Goal: Navigation & Orientation: Find specific page/section

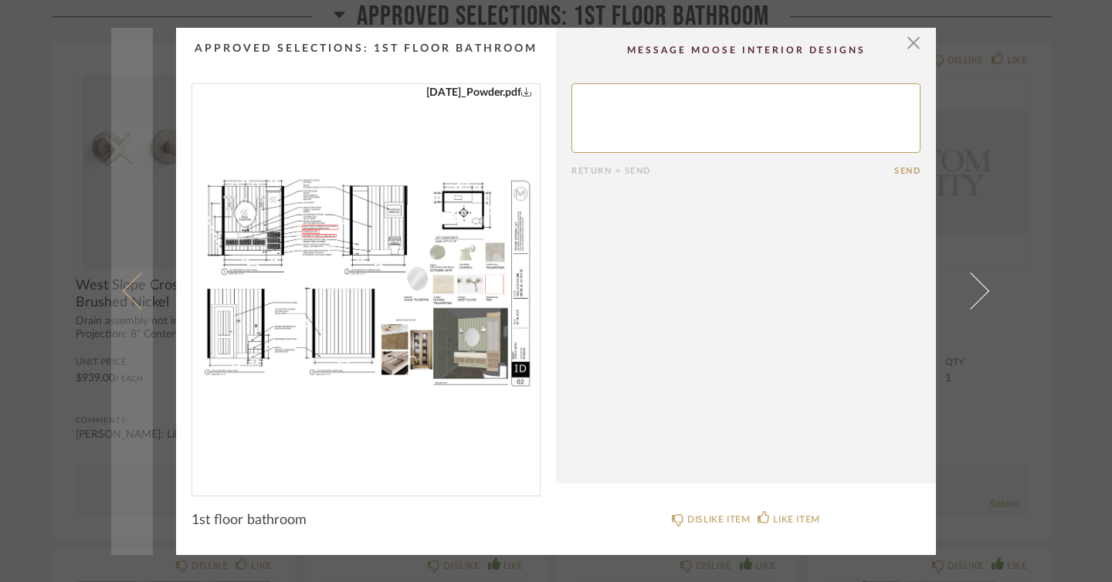
click at [111, 165] on link at bounding box center [132, 292] width 42 height 528
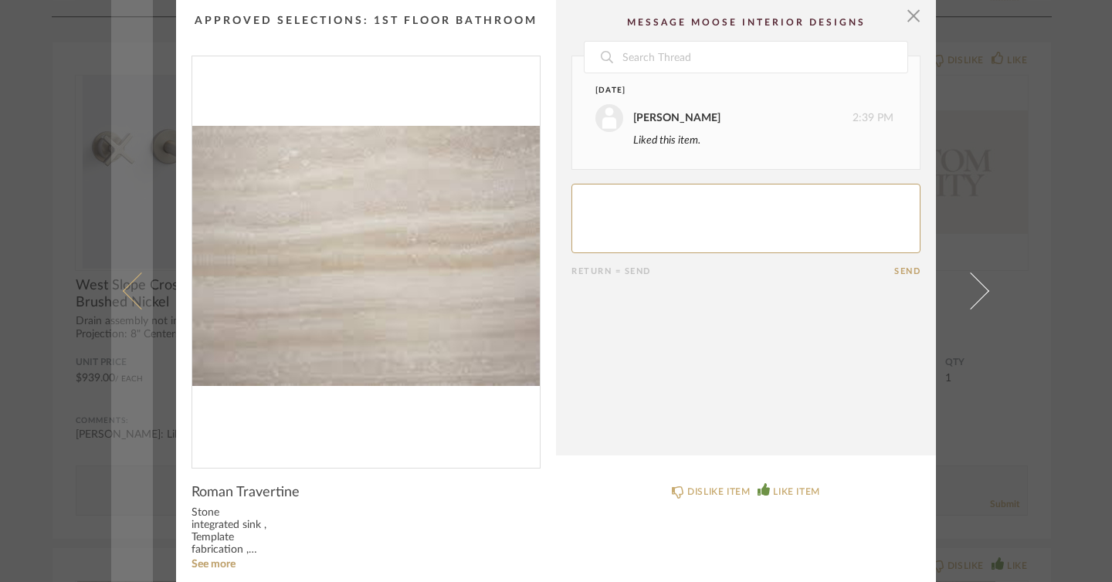
click at [117, 91] on link at bounding box center [132, 291] width 42 height 582
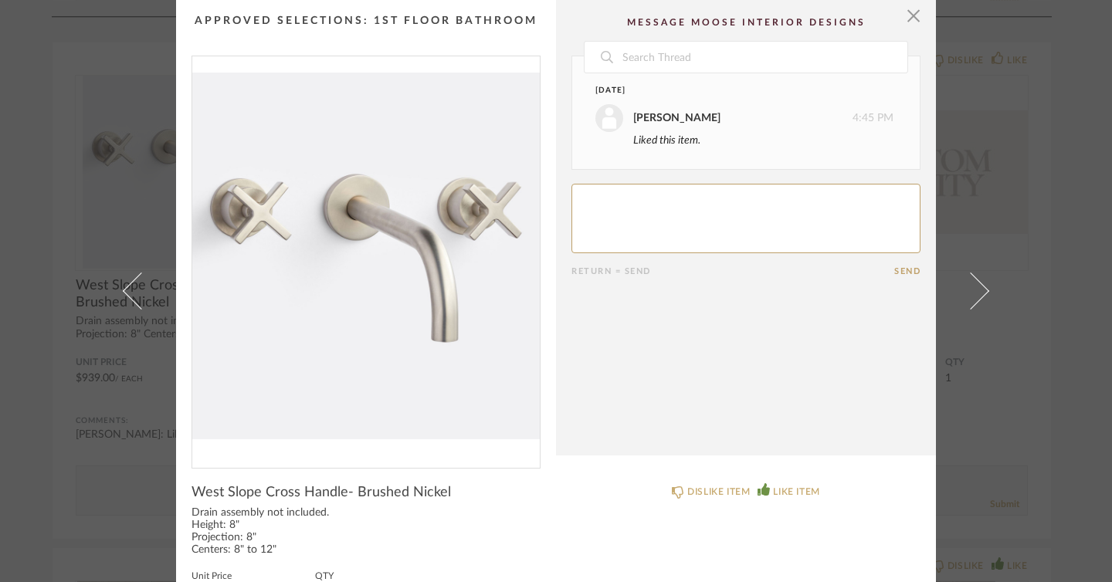
click at [21, 48] on div "× Date [DATE] [PERSON_NAME] 4:45 PM Liked this item. Return = Send Send West Sl…" at bounding box center [556, 291] width 1112 height 582
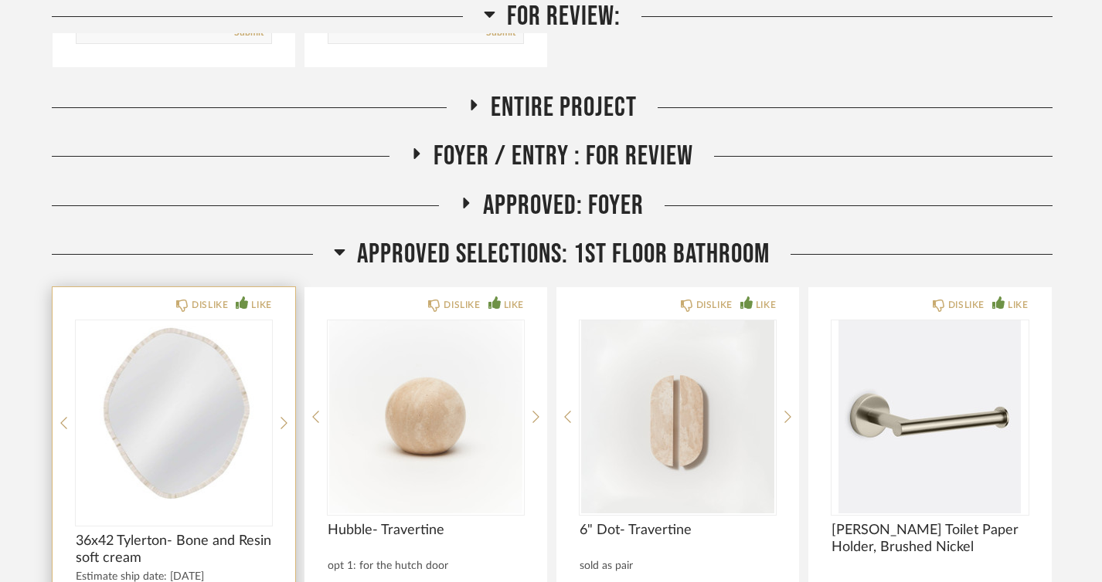
scroll to position [718, 0]
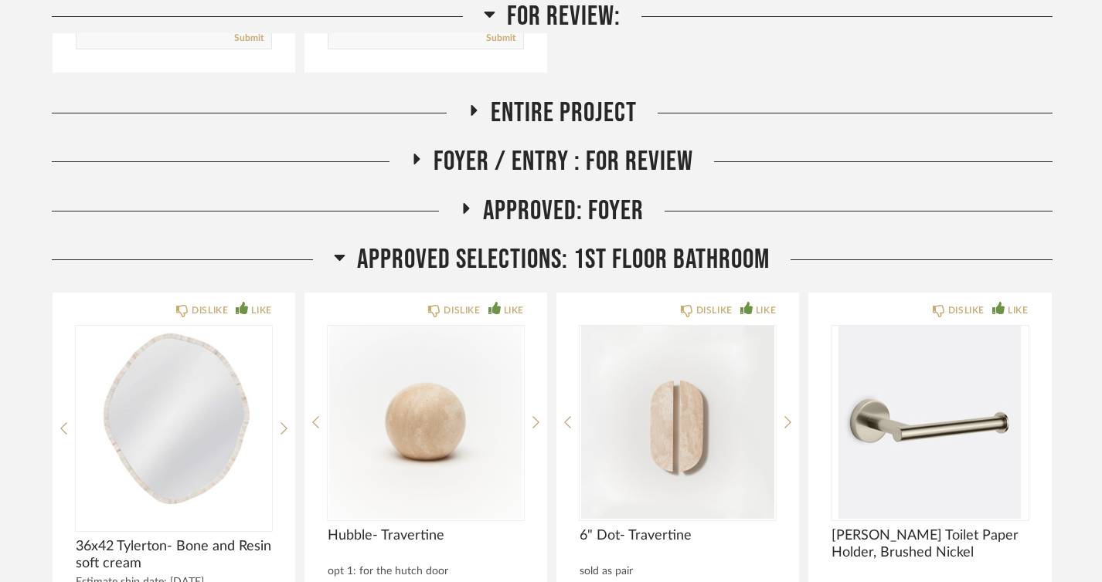
click at [345, 256] on h2 "Approved Selections: 1st Floor Bathroom" at bounding box center [552, 259] width 436 height 33
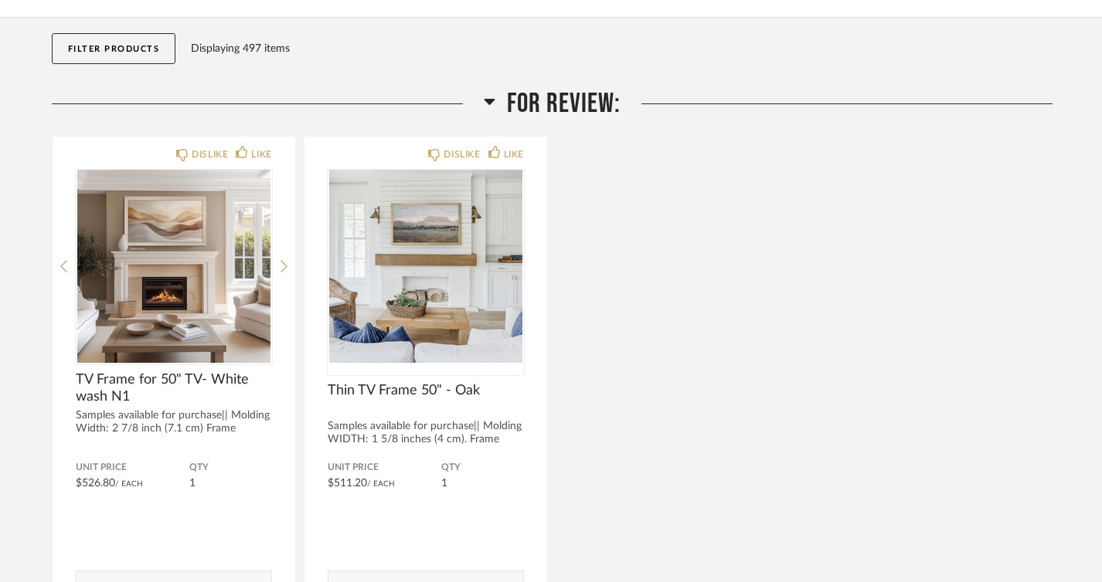
scroll to position [134, 0]
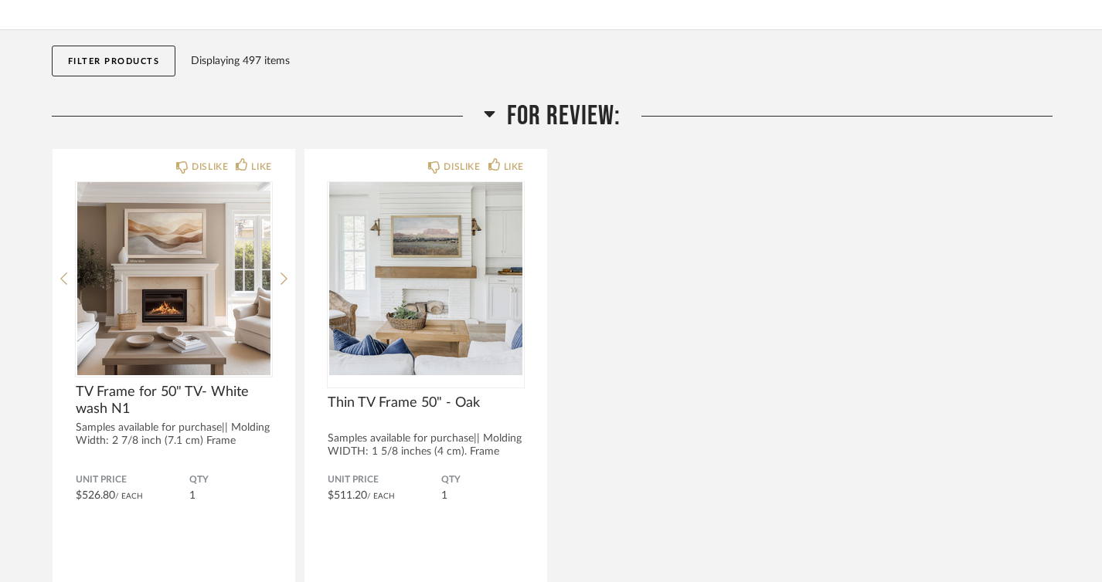
click at [494, 110] on icon at bounding box center [490, 113] width 12 height 19
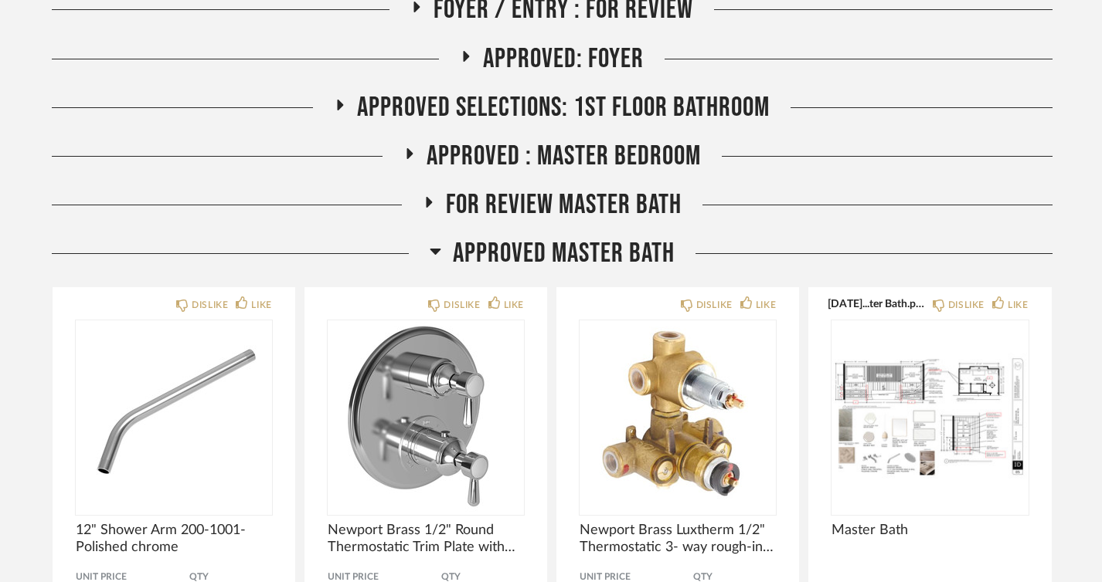
scroll to position [339, 0]
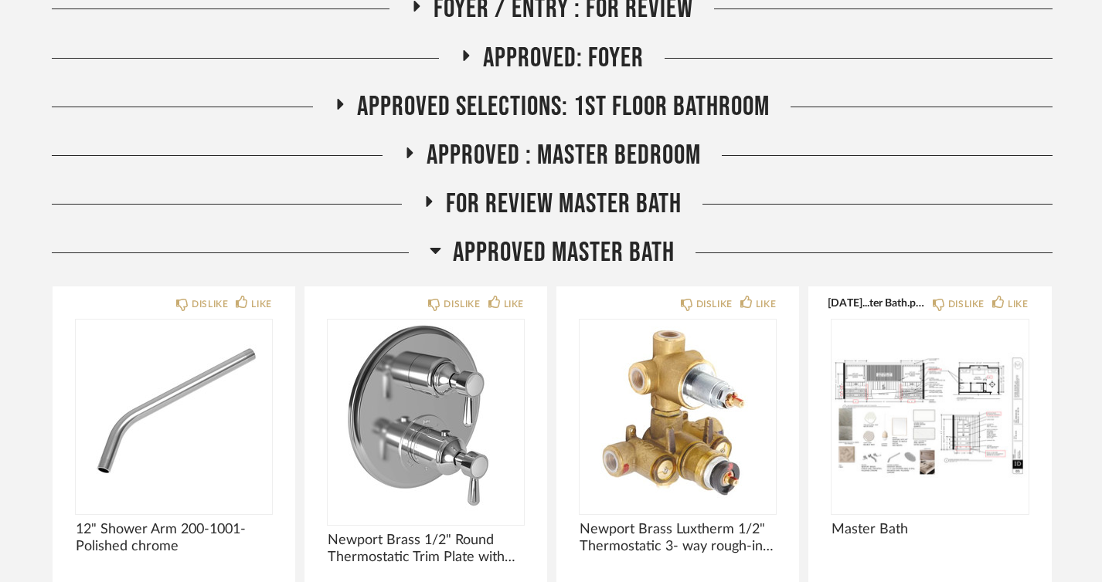
click at [435, 250] on icon at bounding box center [435, 251] width 11 height 6
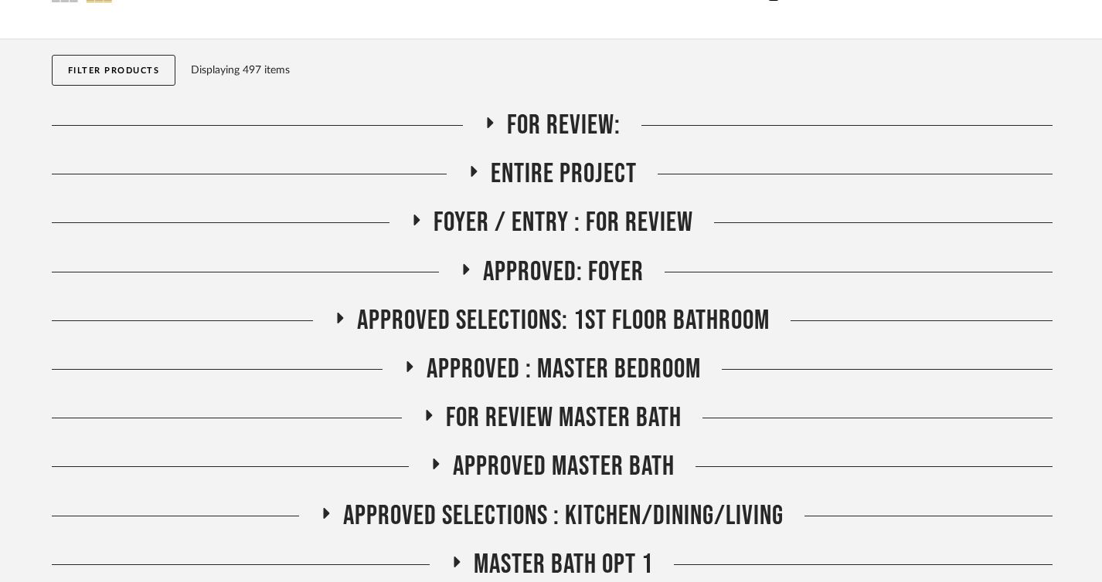
scroll to position [124, 0]
click at [421, 225] on icon at bounding box center [416, 222] width 19 height 12
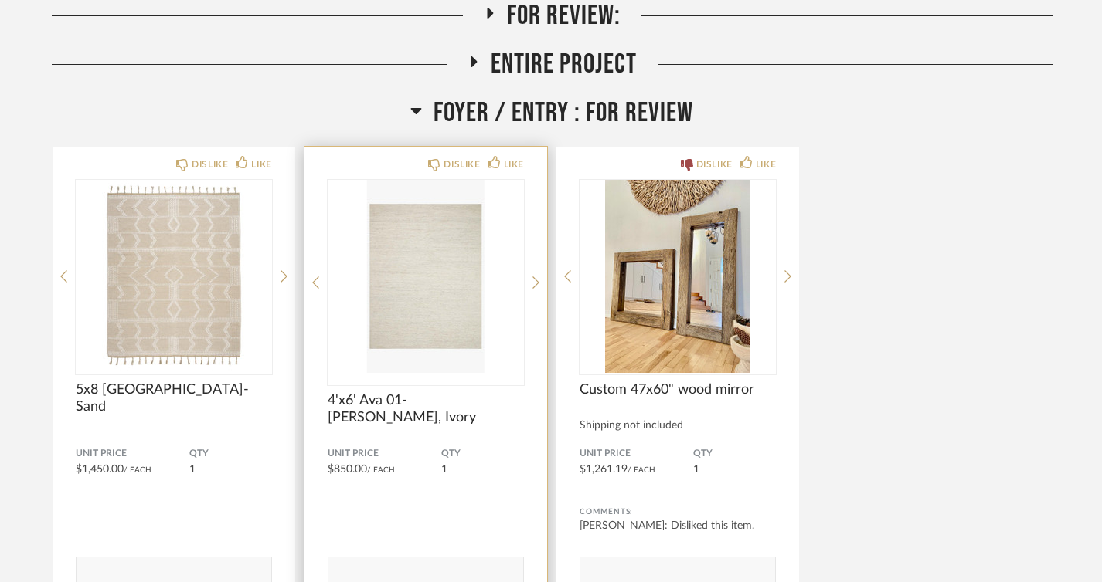
scroll to position [233, 0]
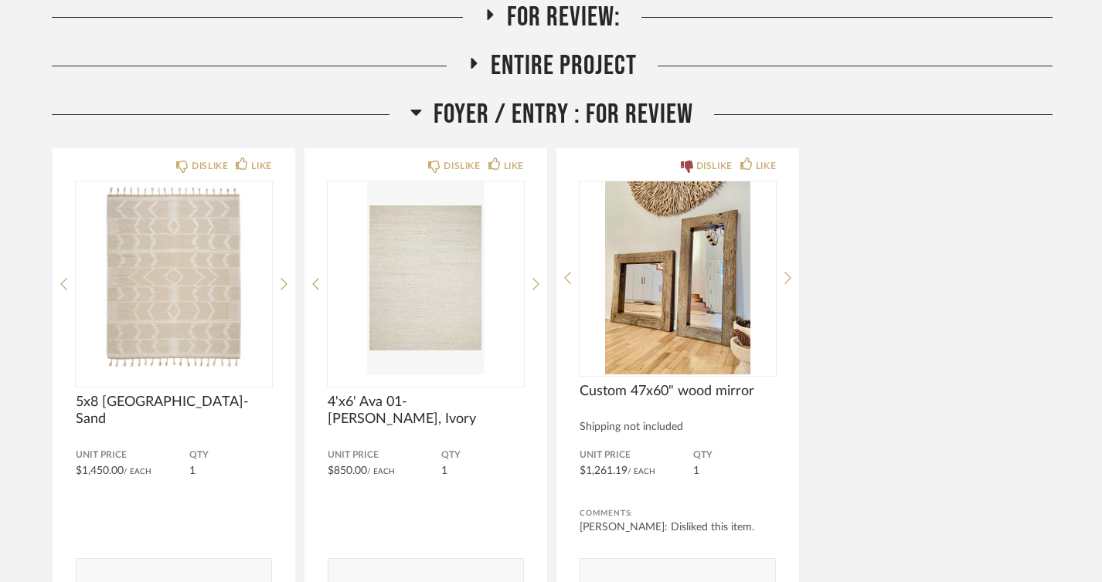
click at [523, 59] on span "Entire Project" at bounding box center [564, 65] width 146 height 33
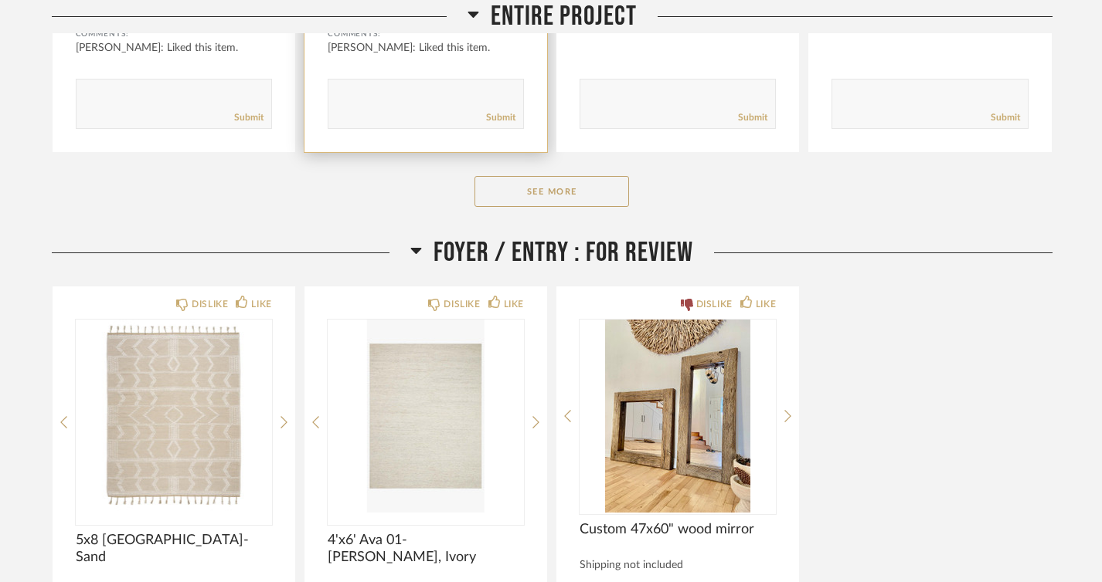
scroll to position [679, 0]
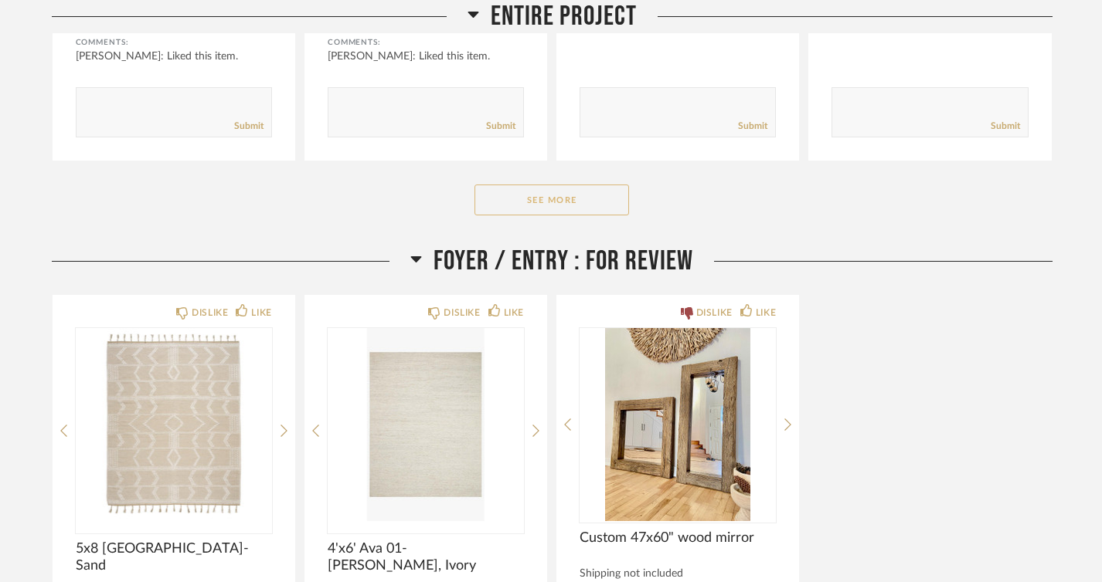
click at [545, 195] on button "See More" at bounding box center [551, 200] width 155 height 31
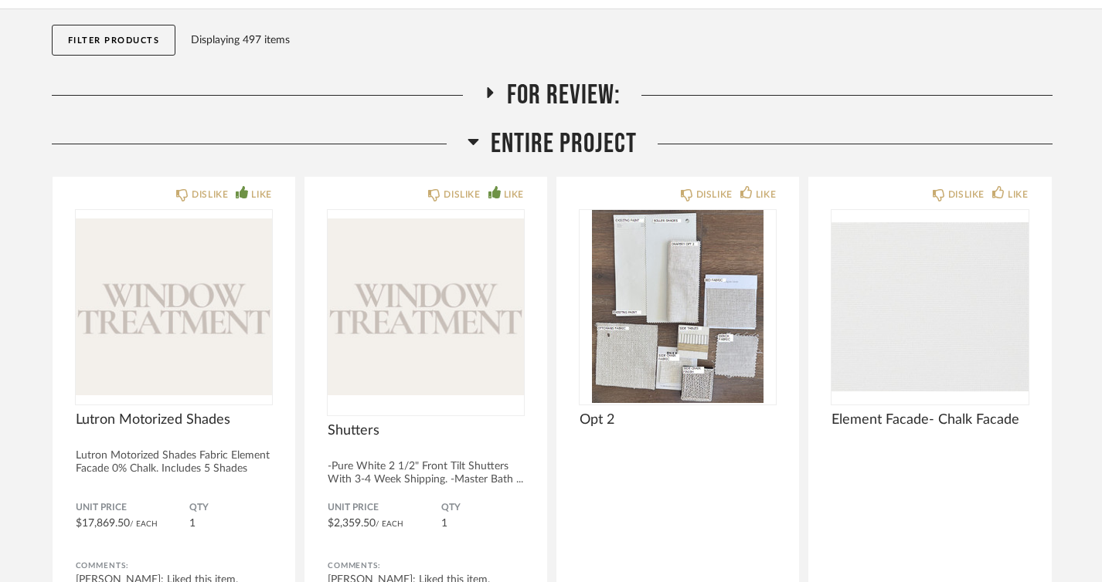
scroll to position [0, 0]
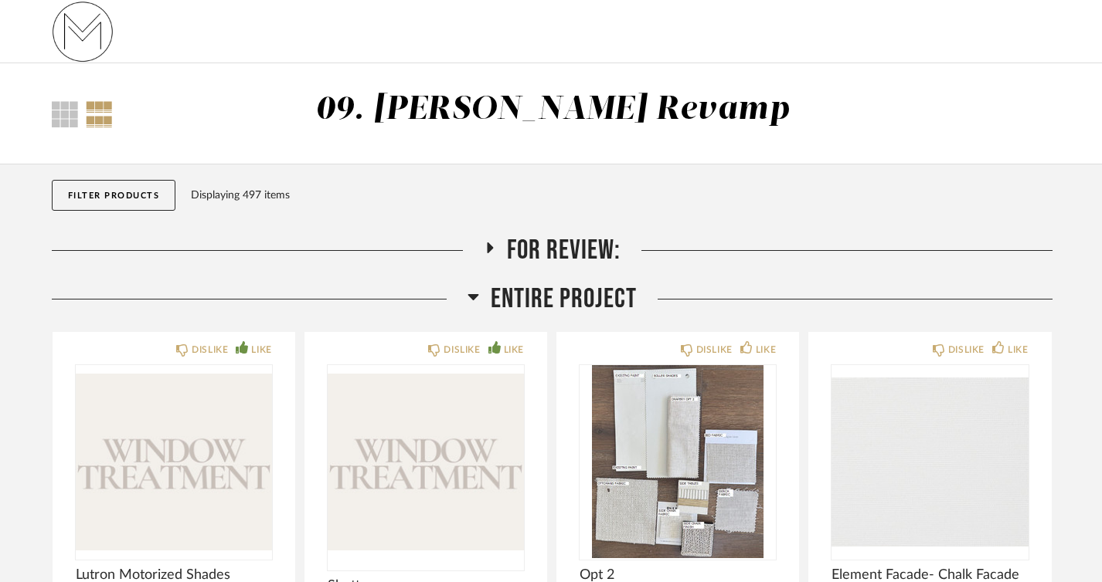
click at [504, 244] on h2 "For Review:" at bounding box center [552, 250] width 137 height 33
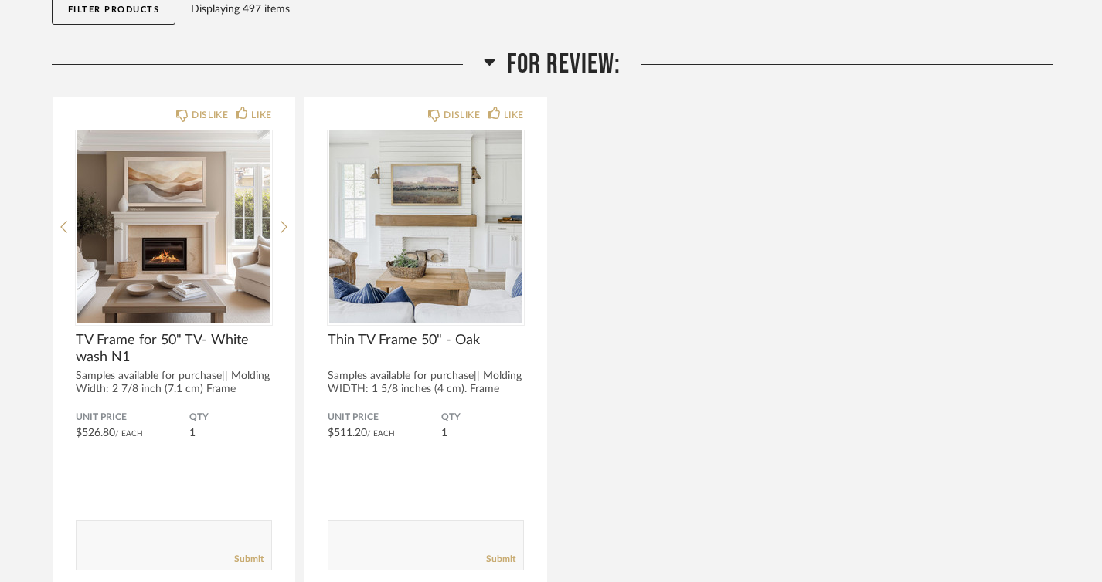
scroll to position [188, 0]
